Goal: Find specific page/section: Find specific page/section

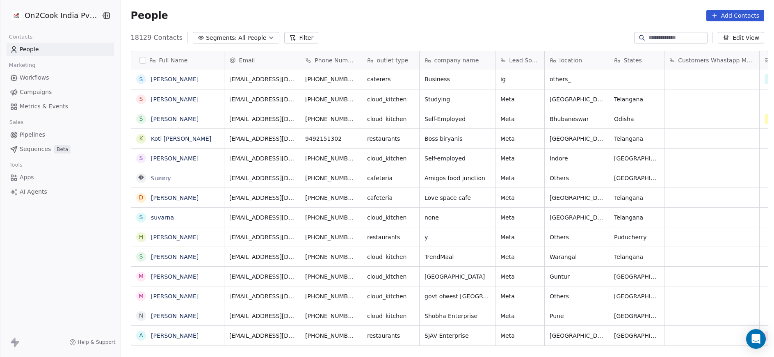
scroll to position [305, 648]
click at [289, 34] on button "Filter" at bounding box center [301, 37] width 34 height 11
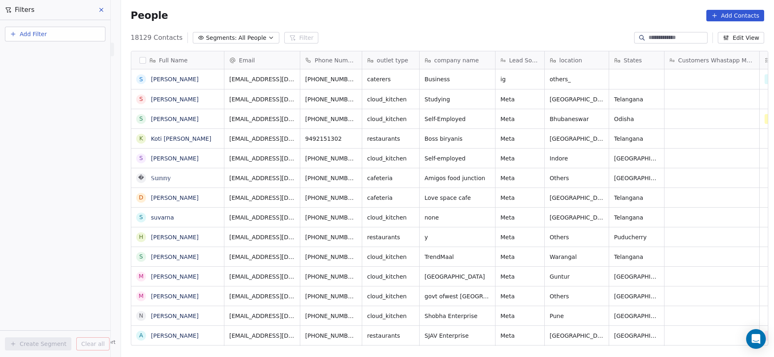
click at [62, 32] on button "Add Filter" at bounding box center [55, 34] width 101 height 15
click at [50, 51] on span "Contact properties" at bounding box center [40, 53] width 53 height 9
type input "***"
click at [36, 85] on span "Assignee" at bounding box center [27, 83] width 26 height 8
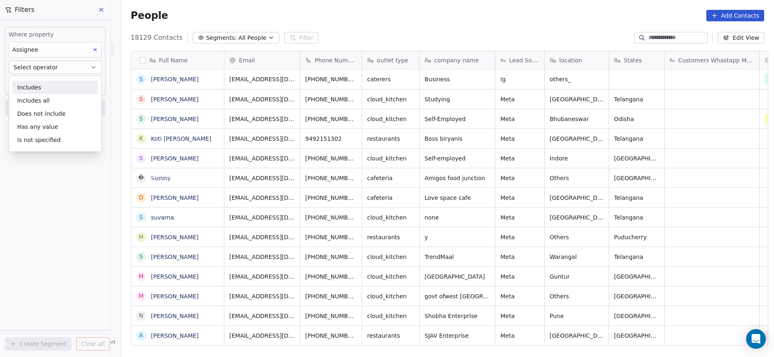
click at [35, 88] on div "Includes" at bounding box center [55, 87] width 86 height 13
click at [45, 96] on span "Add filter to this group" at bounding box center [50, 99] width 56 height 7
click at [8, 174] on html "On2Cook India Pvt. Ltd. Contacts People Marketing Workflows Campaigns Metrics &…" at bounding box center [387, 178] width 774 height 357
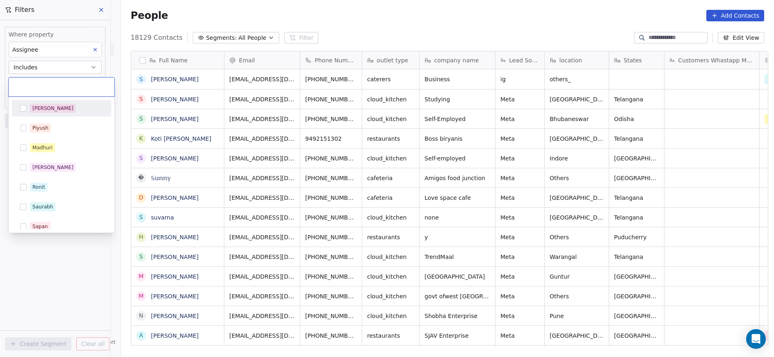
click at [81, 81] on body "On2Cook India Pvt. Ltd. Contacts People Marketing Workflows Campaigns Metrics &…" at bounding box center [387, 178] width 774 height 357
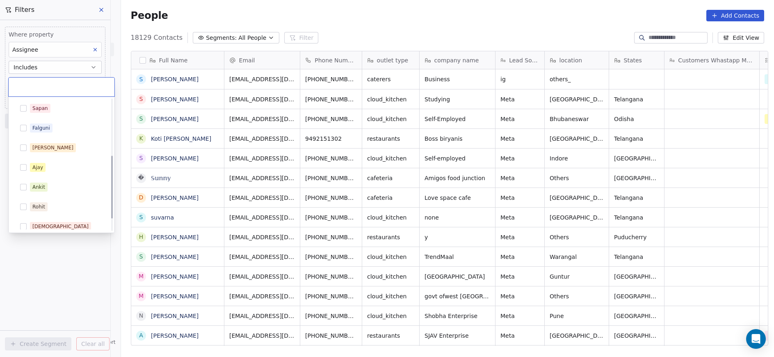
scroll to position [118, 0]
click at [52, 207] on div "Rohit" at bounding box center [66, 207] width 73 height 9
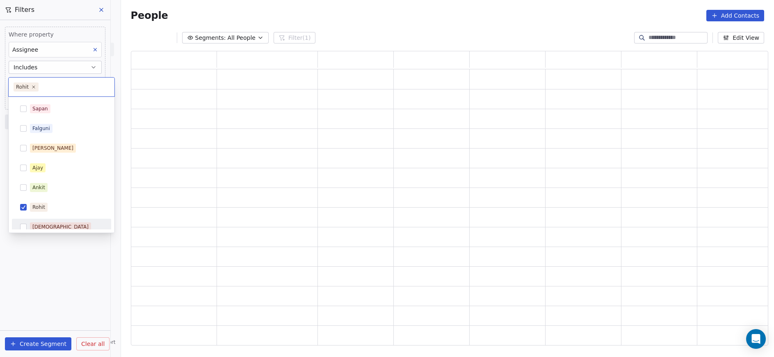
click at [39, 252] on html "On2Cook India Pvt. Ltd. Contacts People Marketing Workflows Campaigns Metrics &…" at bounding box center [387, 178] width 774 height 357
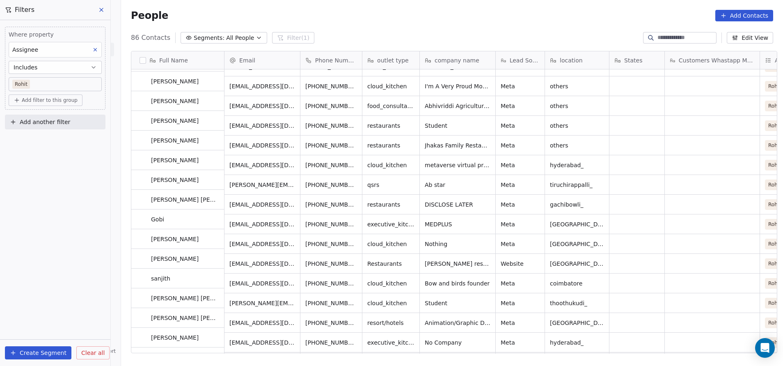
scroll to position [1116, 0]
